Goal: Task Accomplishment & Management: Use online tool/utility

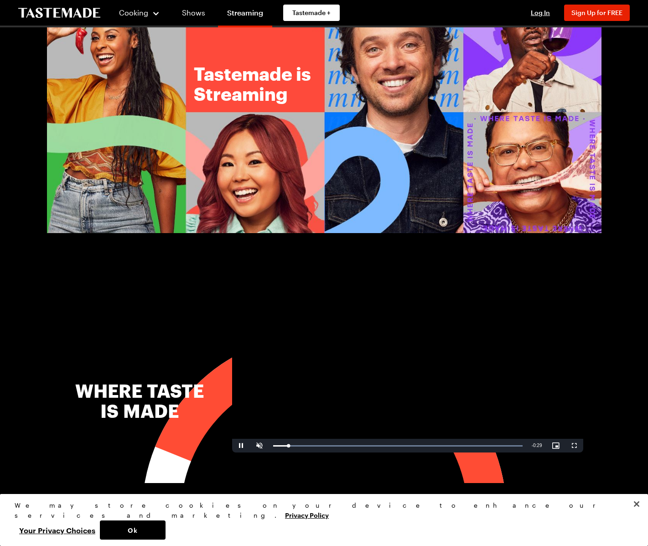
scroll to position [41, 0]
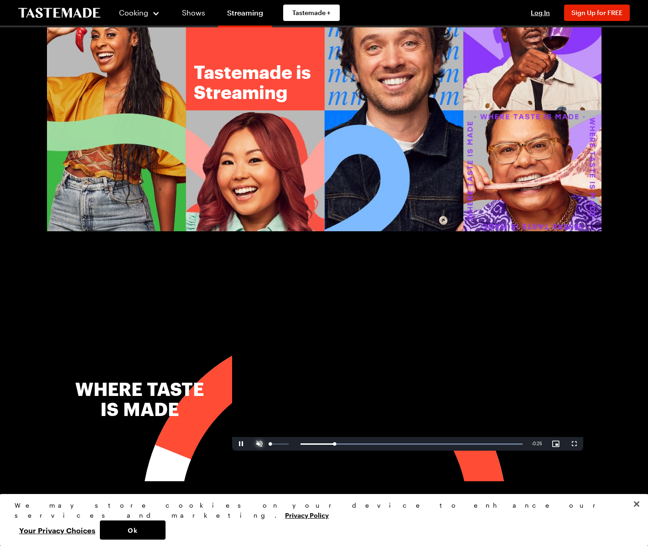
click at [264, 444] on span "Video Player" at bounding box center [259, 444] width 18 height 0
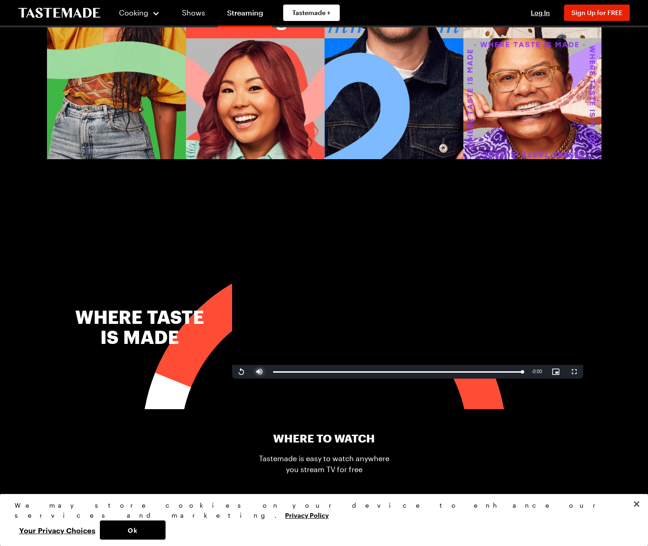
scroll to position [109, 0]
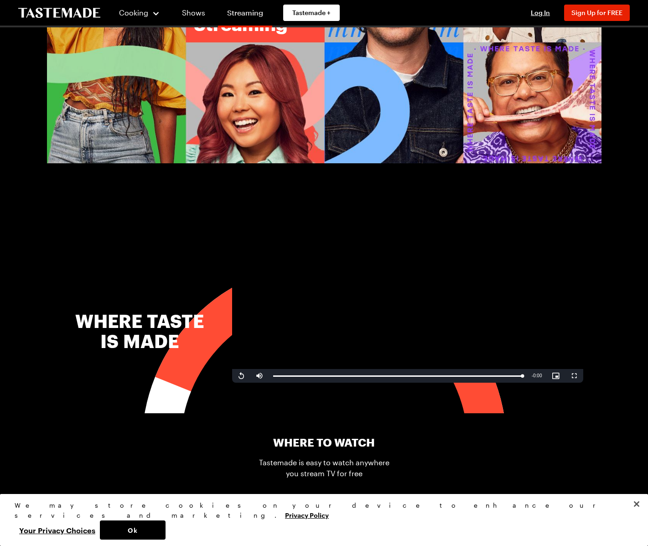
click at [239, 8] on link "Streaming" at bounding box center [245, 15] width 54 height 26
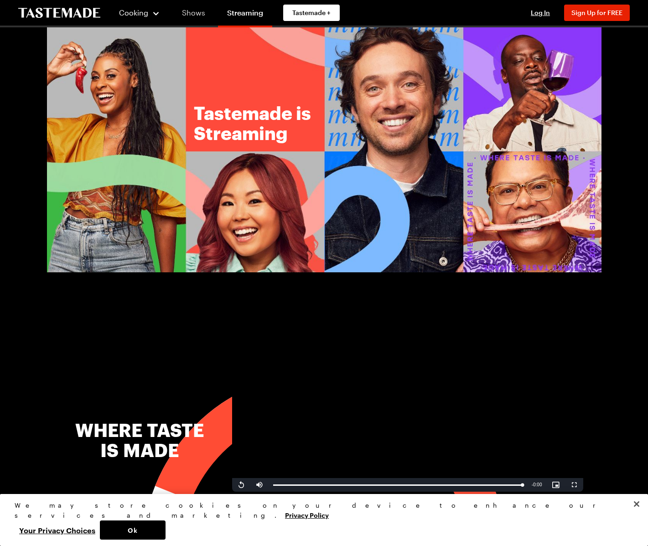
click at [201, 10] on link "Shows" at bounding box center [194, 13] width 42 height 26
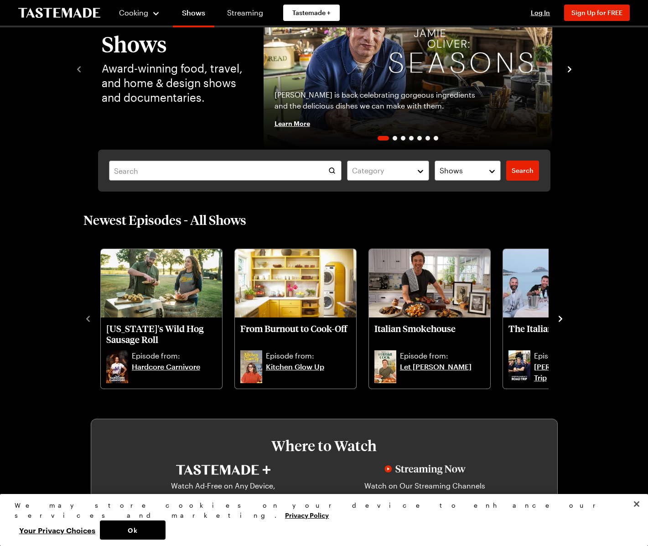
scroll to position [69, 0]
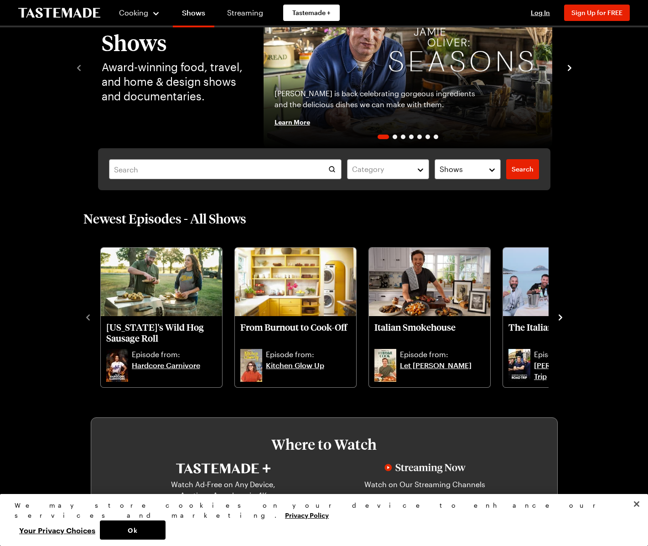
click at [559, 318] on icon "navigate to next item" at bounding box center [560, 317] width 9 height 9
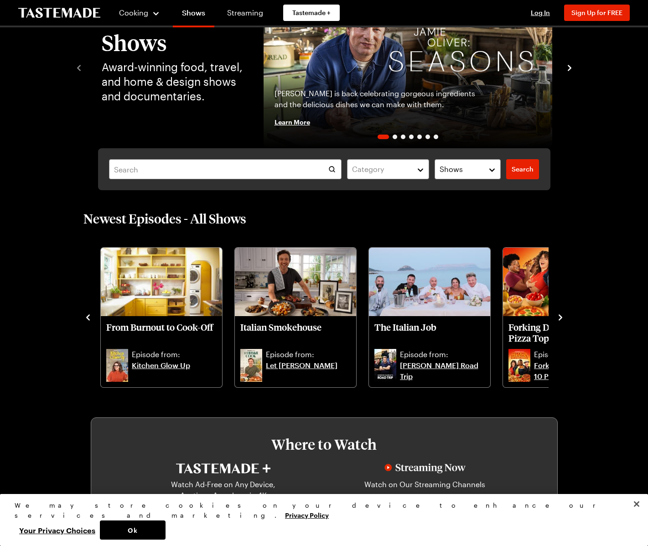
click at [559, 318] on icon "navigate to next item" at bounding box center [560, 317] width 9 height 9
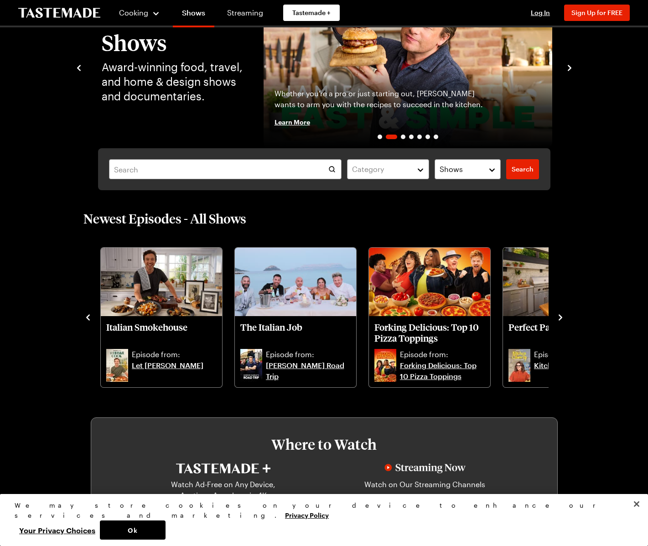
click at [559, 318] on icon "navigate to next item" at bounding box center [560, 317] width 9 height 9
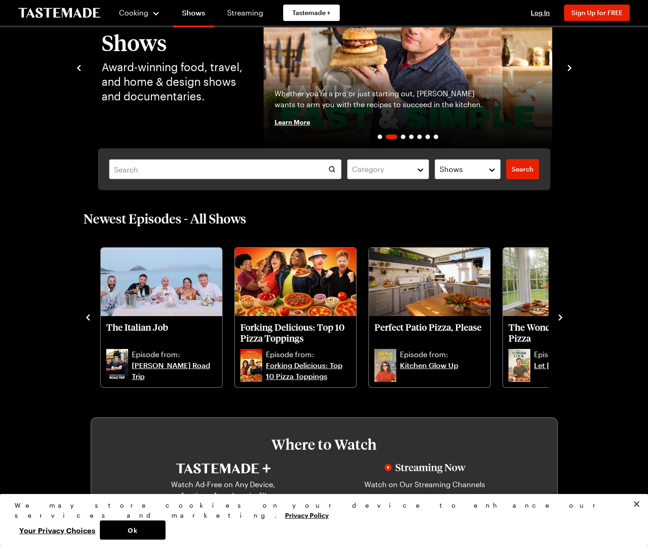
click at [559, 318] on icon "navigate to next item" at bounding box center [560, 317] width 9 height 9
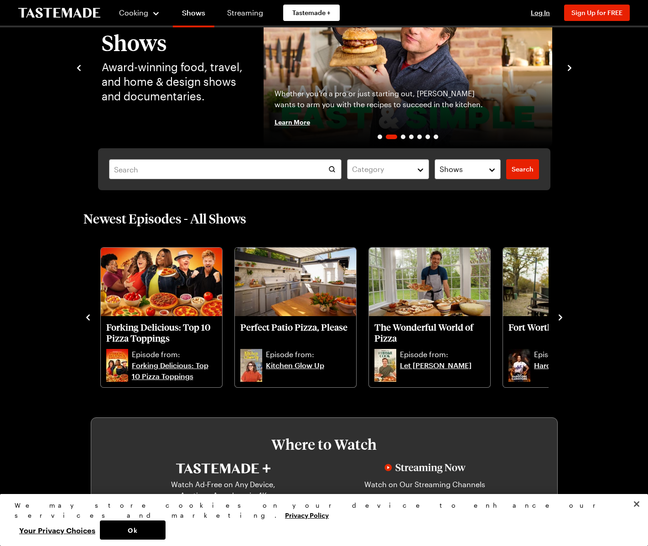
click at [559, 318] on icon "navigate to next item" at bounding box center [560, 317] width 9 height 9
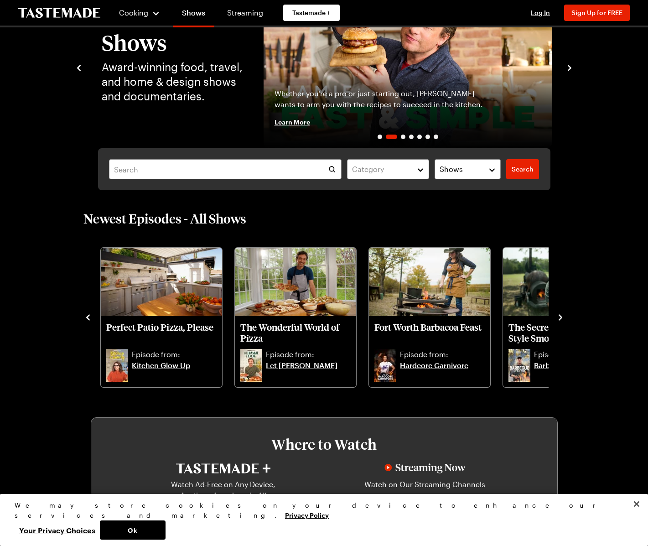
click at [559, 318] on icon "navigate to next item" at bounding box center [560, 317] width 9 height 9
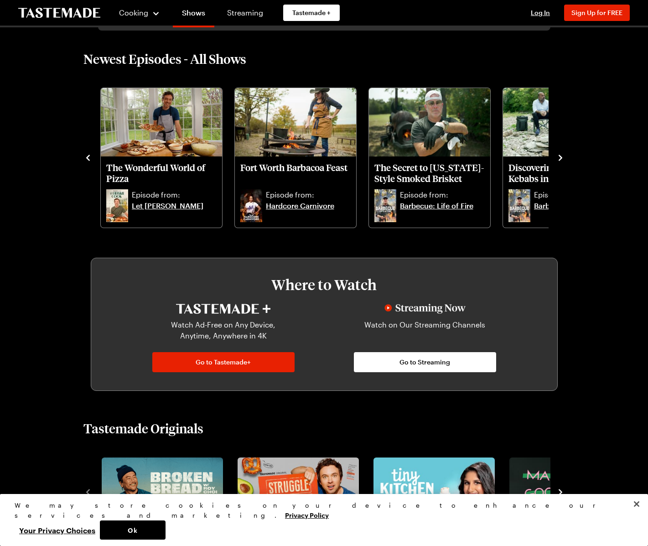
scroll to position [0, 0]
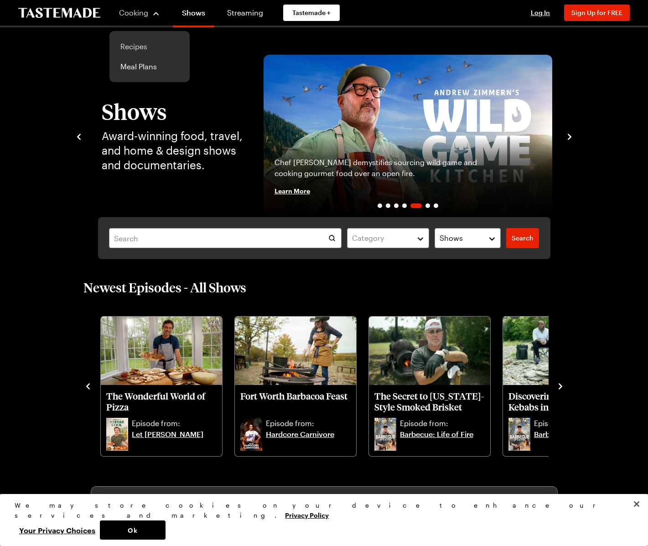
click at [142, 51] on link "Recipes" at bounding box center [149, 46] width 69 height 20
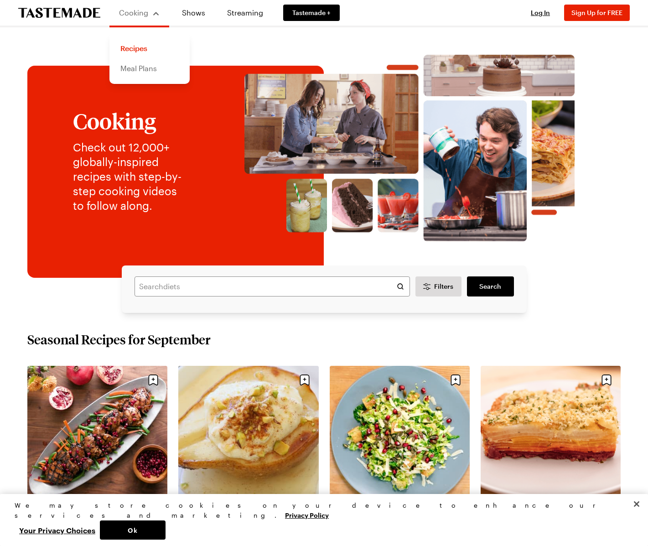
click at [144, 66] on link "Meal Plans" at bounding box center [149, 68] width 69 height 20
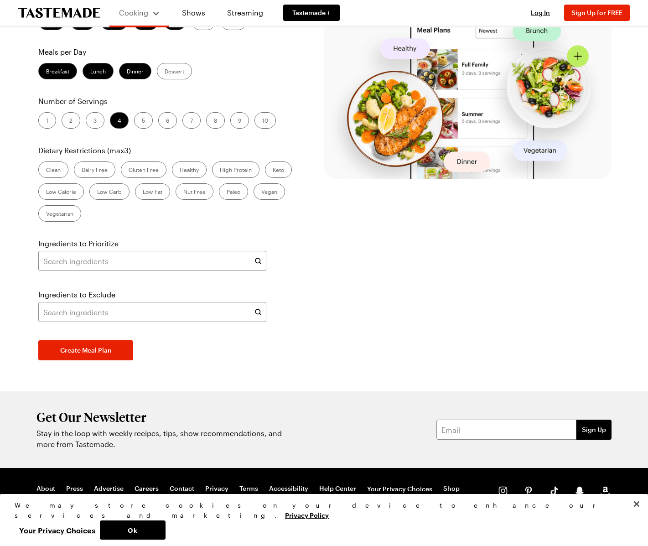
scroll to position [213, 0]
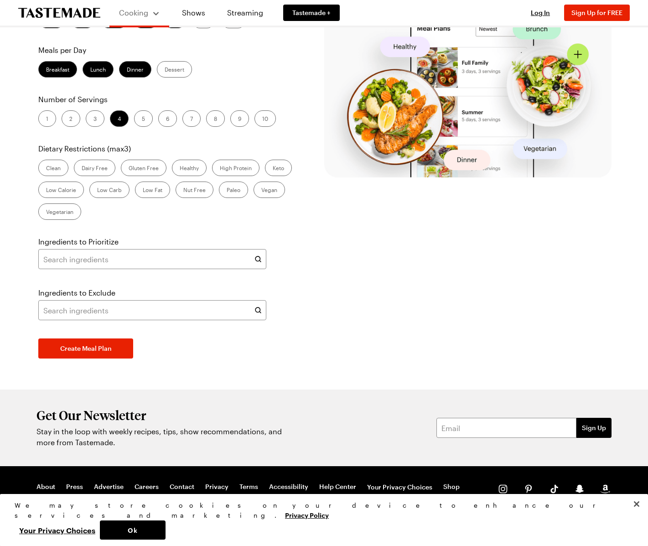
click at [57, 78] on label "Breakfast" at bounding box center [57, 69] width 39 height 16
click at [46, 70] on input "Breakfast" at bounding box center [46, 70] width 0 height 0
click at [96, 78] on label "Lunch" at bounding box center [98, 69] width 31 height 16
click at [90, 70] on input "Lunch" at bounding box center [90, 70] width 0 height 0
click at [71, 127] on label "2" at bounding box center [71, 118] width 19 height 16
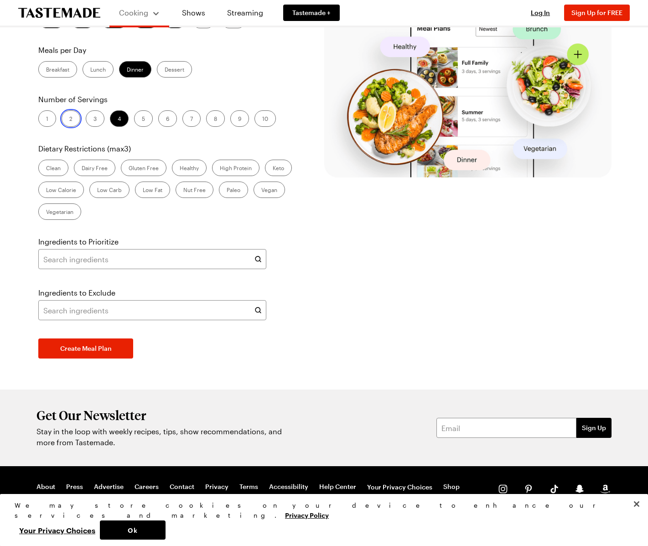
click at [69, 120] on input "2" at bounding box center [69, 120] width 0 height 0
click at [113, 198] on label "Low Carb" at bounding box center [109, 190] width 40 height 16
click at [97, 191] on Carb "Low Carb" at bounding box center [97, 191] width 0 height 0
click at [243, 176] on label "High Protein" at bounding box center [235, 168] width 47 height 16
click at [220, 169] on Protein "High Protein" at bounding box center [220, 169] width 0 height 0
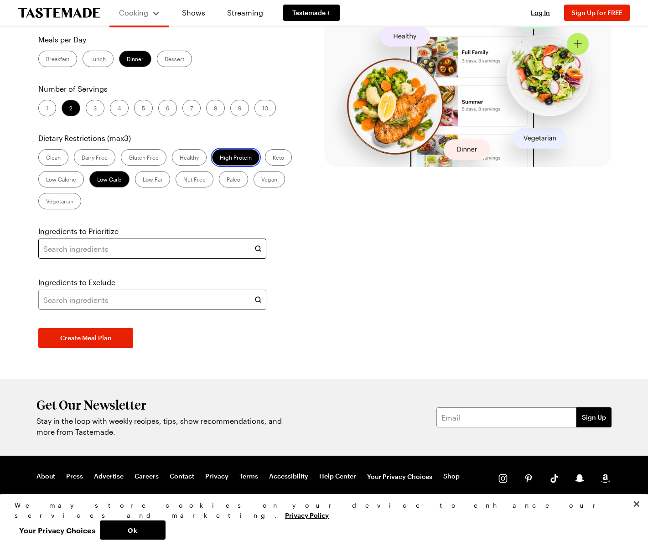
scroll to position [265, 0]
click at [165, 259] on input "text" at bounding box center [152, 249] width 228 height 20
drag, startPoint x: 354, startPoint y: 315, endPoint x: 349, endPoint y: 318, distance: 6.4
click at [354, 315] on section "Create Your Meal Plan Days of the Week Mon Tue Wed Thu Fri Sat Sun Meals per Da…" at bounding box center [323, 159] width 575 height 401
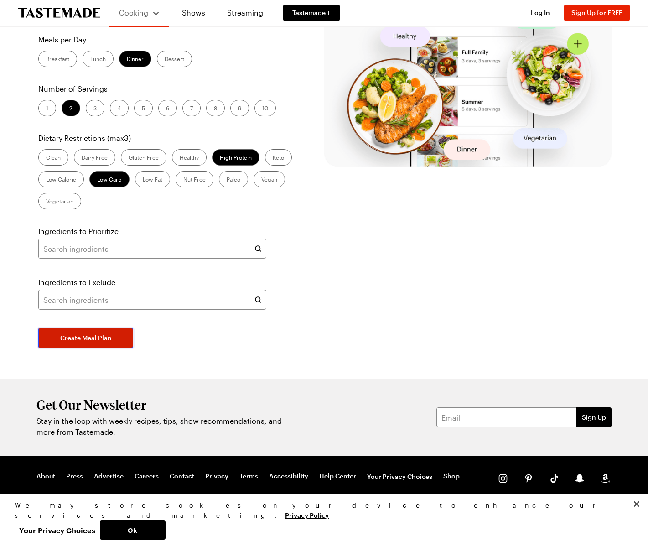
click at [98, 343] on span "Create Meal Plan" at bounding box center [86, 337] width 52 height 9
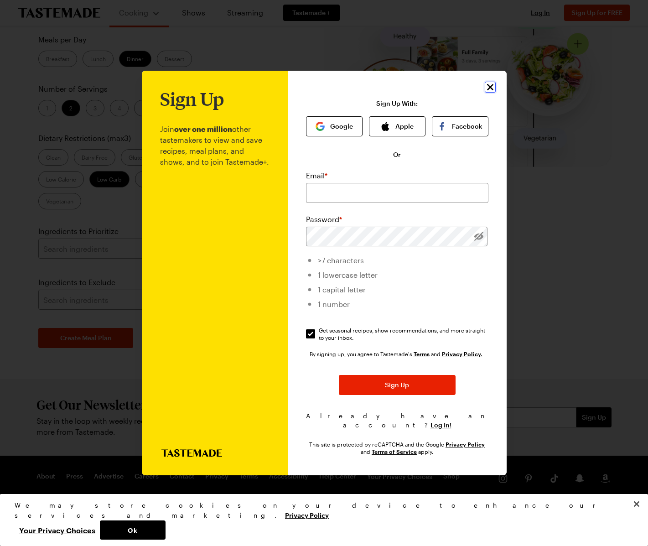
click at [490, 93] on icon "Close" at bounding box center [490, 87] width 11 height 11
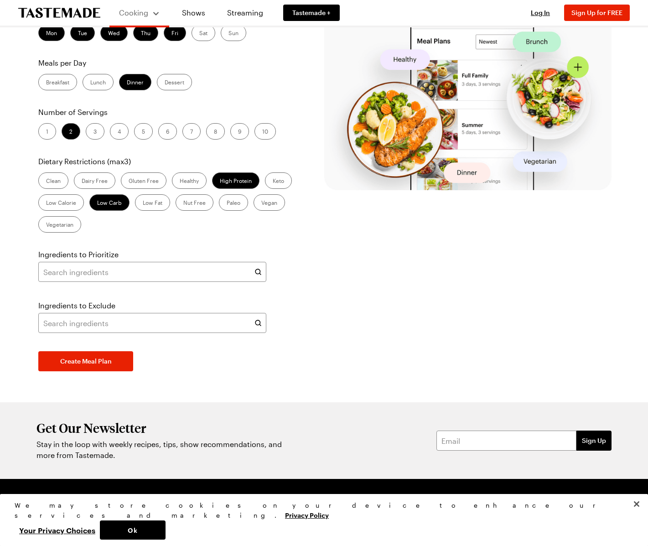
scroll to position [0, 0]
